Goal: Transaction & Acquisition: Book appointment/travel/reservation

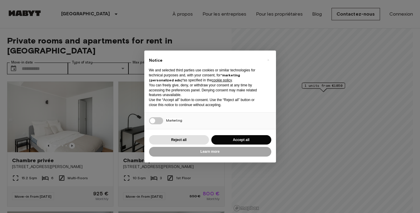
scroll to position [14, 0]
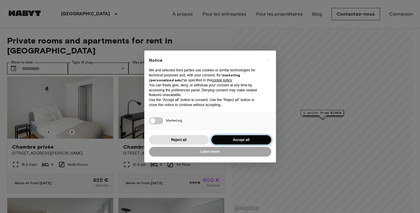
click at [246, 140] on button "Accept all" at bounding box center [241, 140] width 60 height 10
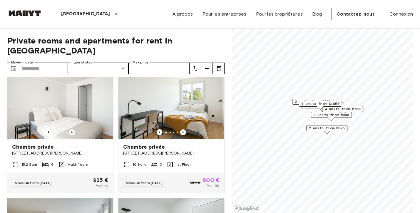
scroll to position [0, 0]
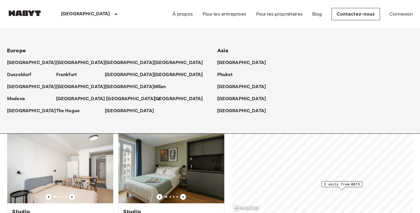
click at [109, 100] on p "[GEOGRAPHIC_DATA]" at bounding box center [130, 99] width 49 height 7
click at [156, 98] on icon at bounding box center [158, 99] width 5 height 5
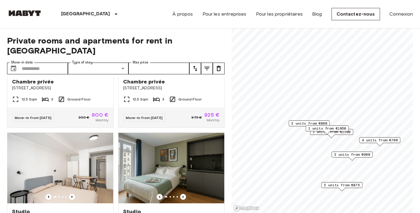
click at [346, 153] on span "2 units from €900" at bounding box center [352, 154] width 36 height 5
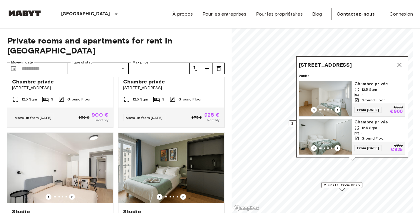
click at [335, 99] on img "Map marker" at bounding box center [325, 98] width 53 height 35
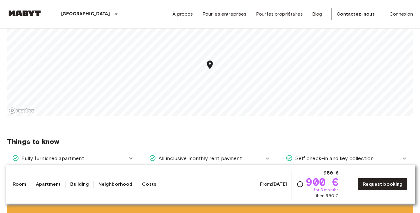
scroll to position [488, 0]
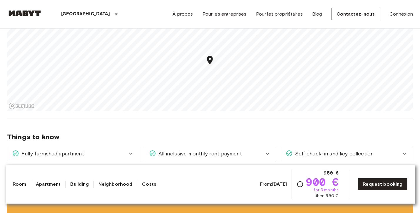
click at [18, 184] on link "Room" at bounding box center [20, 184] width 14 height 7
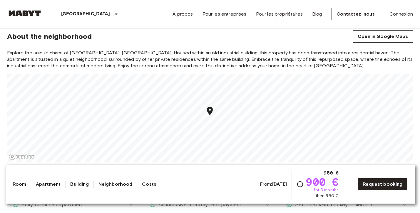
scroll to position [437, 0]
